Goal: Task Accomplishment & Management: Use online tool/utility

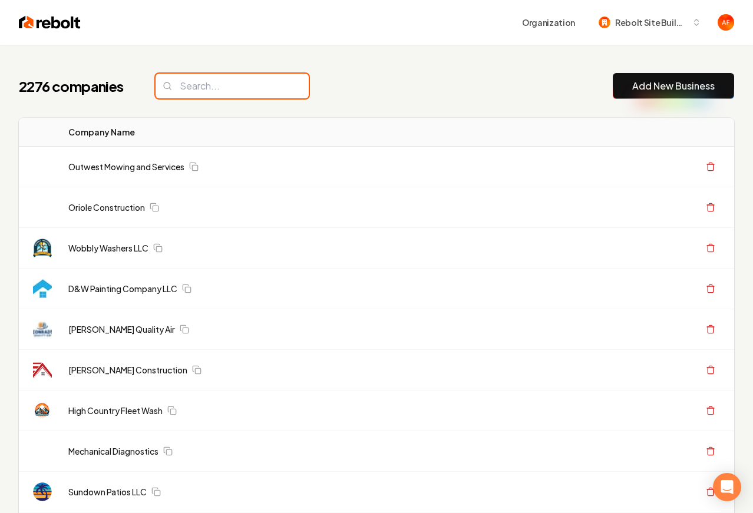
click at [186, 85] on input "search" at bounding box center [232, 86] width 153 height 25
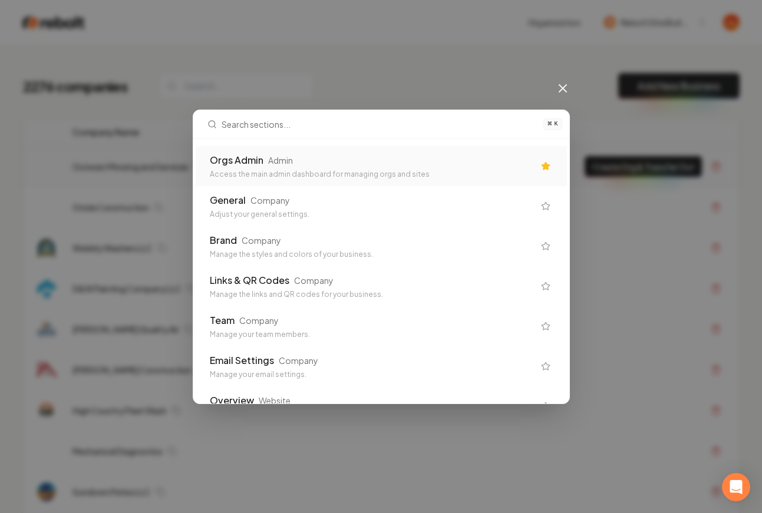
click at [295, 153] on div "Orgs Admin Admin" at bounding box center [372, 160] width 324 height 14
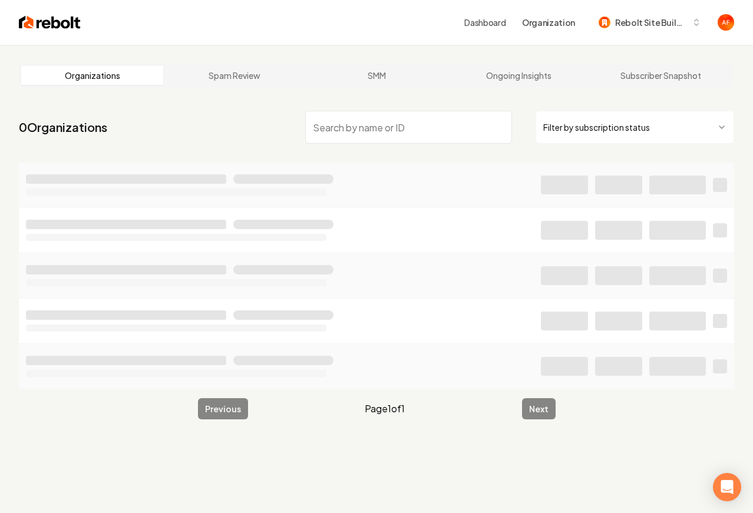
click at [385, 130] on input "search" at bounding box center [408, 127] width 207 height 33
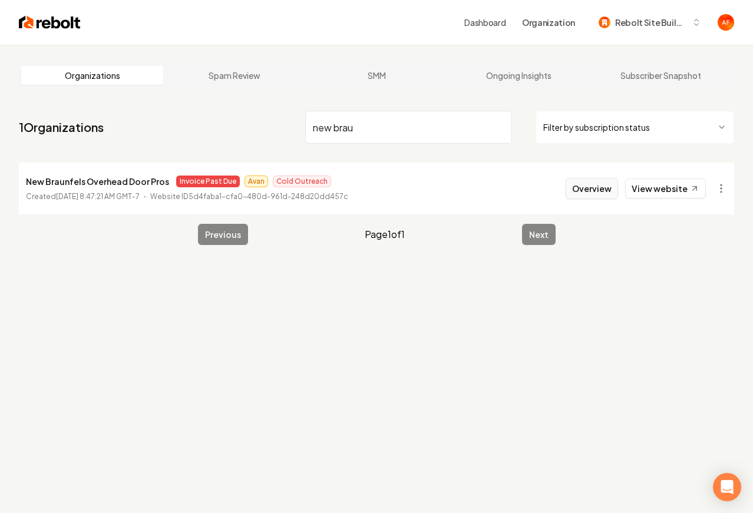
type input "new brau"
drag, startPoint x: 589, startPoint y: 192, endPoint x: 567, endPoint y: 194, distance: 21.3
click at [588, 192] on button "Overview" at bounding box center [592, 188] width 52 height 21
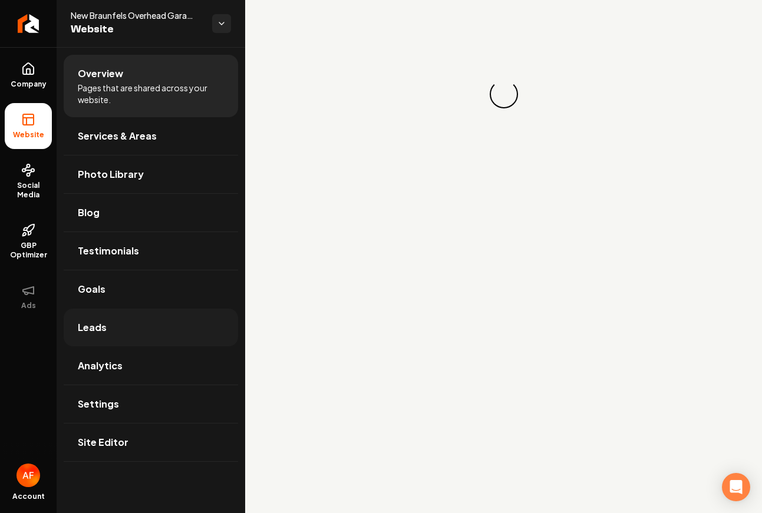
click at [126, 316] on link "Leads" at bounding box center [151, 328] width 174 height 38
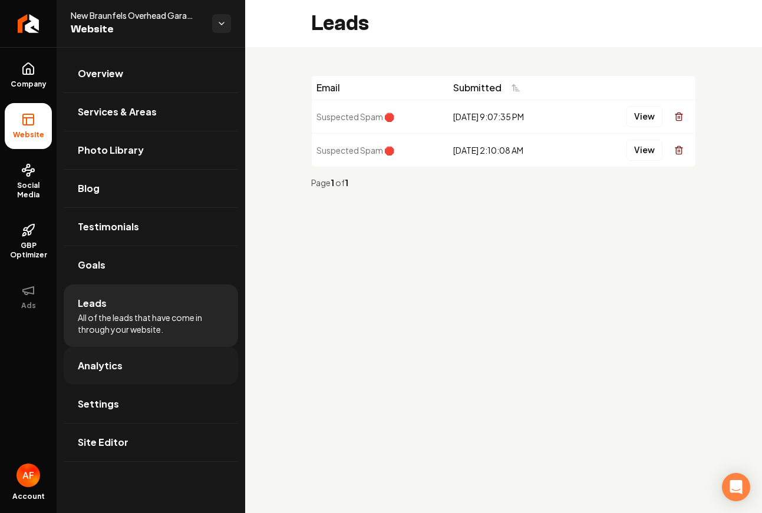
click at [123, 364] on link "Analytics" at bounding box center [151, 366] width 174 height 38
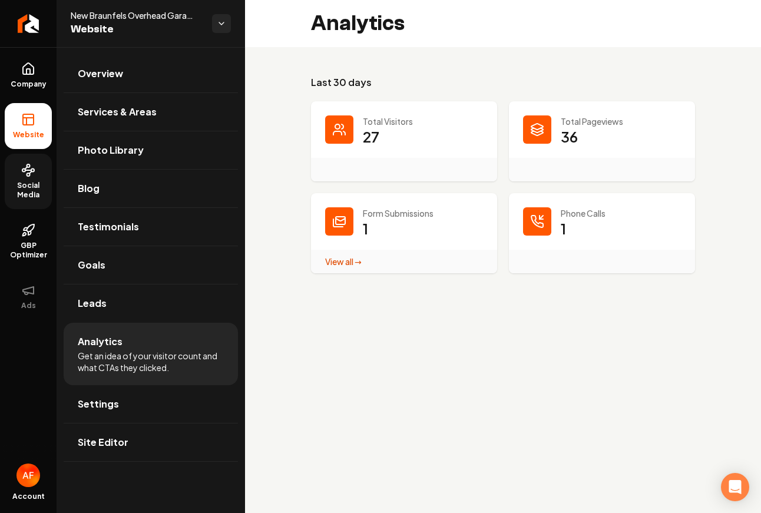
click at [18, 171] on link "Social Media" at bounding box center [28, 181] width 47 height 55
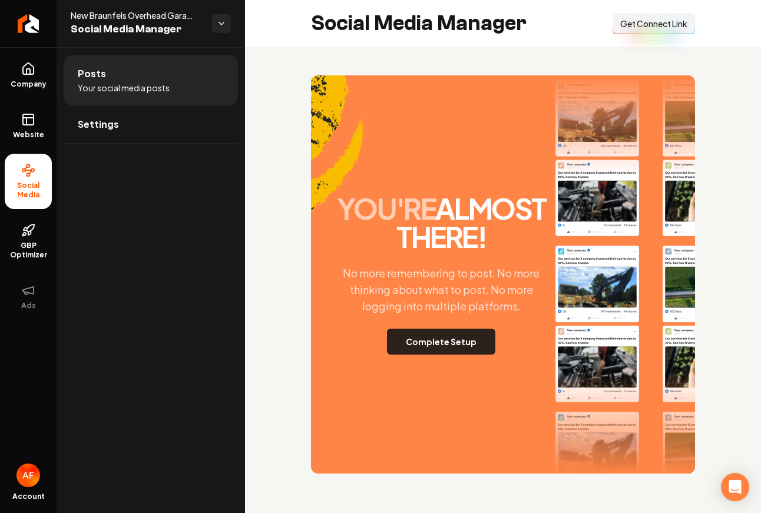
click at [449, 340] on button "Complete Setup" at bounding box center [441, 342] width 108 height 26
